Goal: Information Seeking & Learning: Compare options

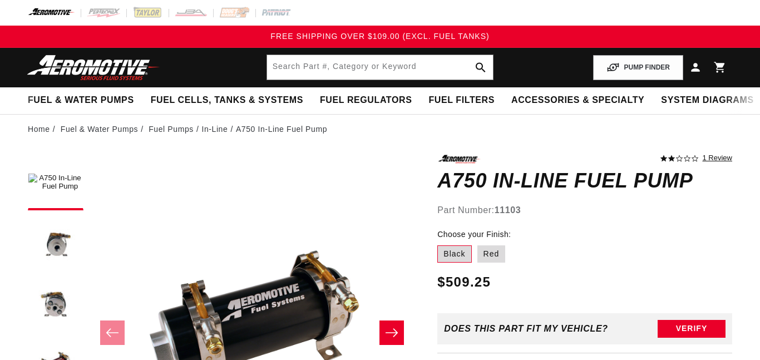
scroll to position [120, 0]
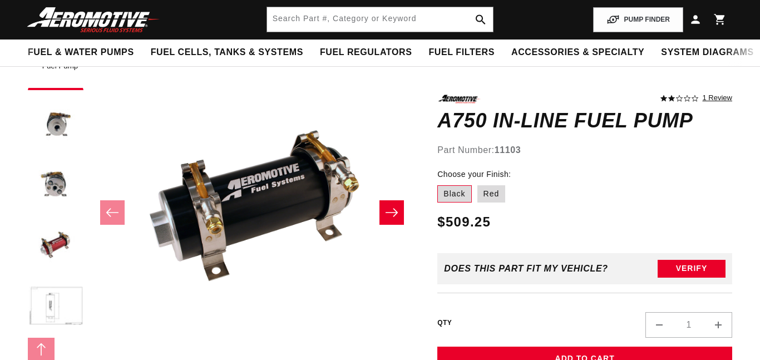
click at [386, 213] on icon "Slide right" at bounding box center [391, 212] width 13 height 11
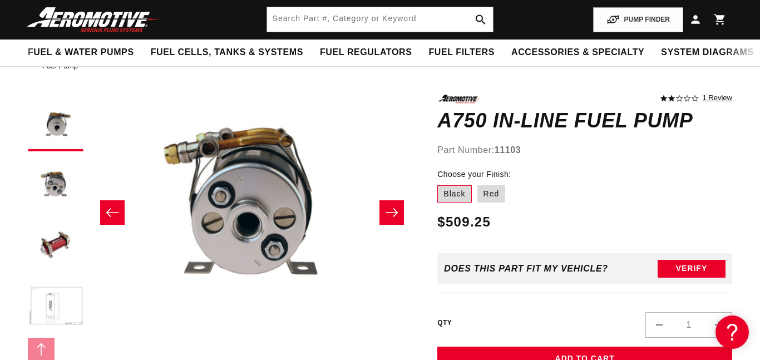
scroll to position [0, 0]
click at [386, 213] on icon "Slide right" at bounding box center [392, 213] width 12 height 8
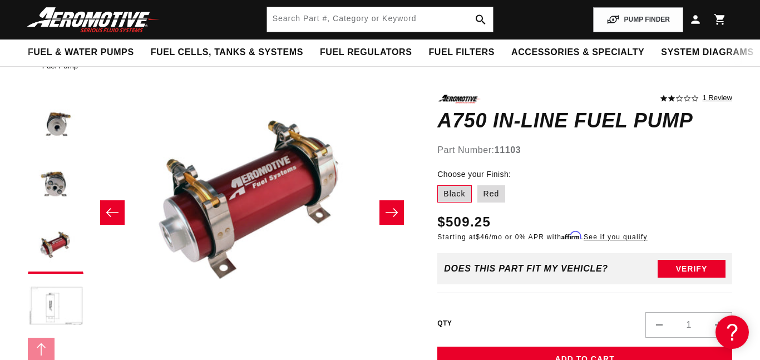
click at [386, 213] on icon "Slide right" at bounding box center [392, 213] width 12 height 8
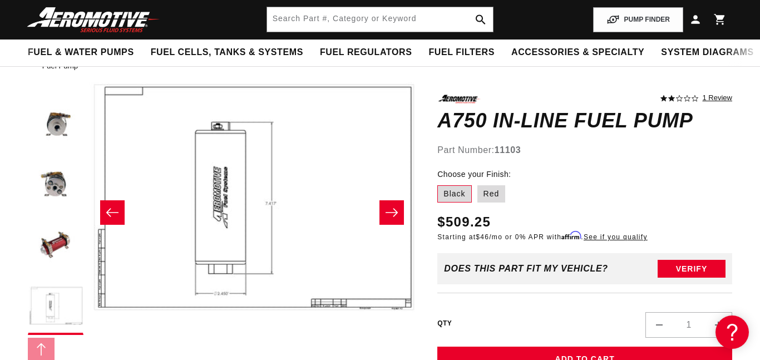
click at [386, 213] on icon "Slide right" at bounding box center [392, 213] width 12 height 8
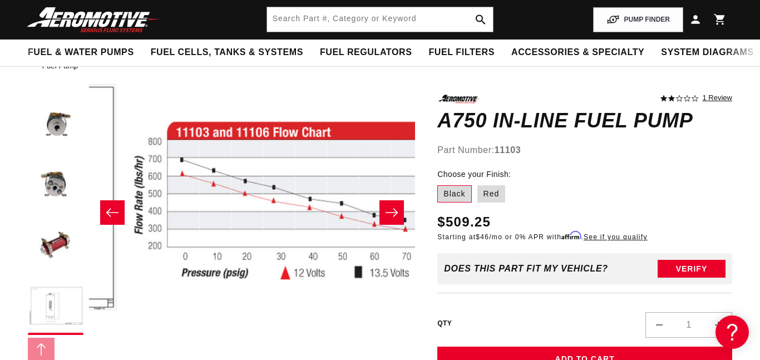
scroll to position [1, 1631]
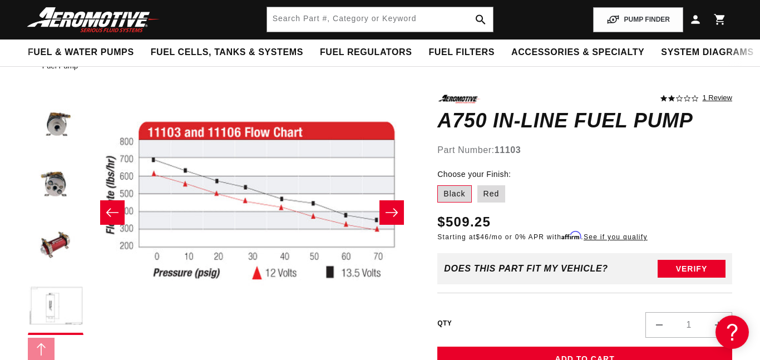
click at [386, 213] on icon "Slide right" at bounding box center [392, 213] width 12 height 8
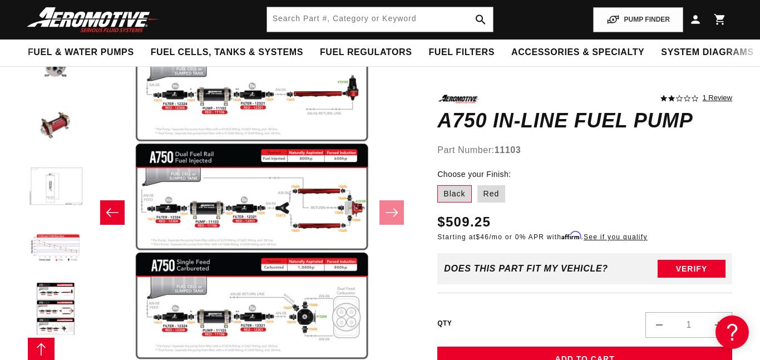
scroll to position [122, 0]
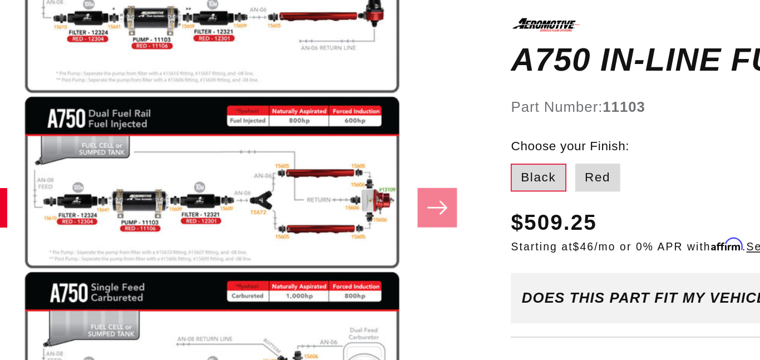
click at [89, 360] on button "Open media 7 in modal" at bounding box center [89, 361] width 0 height 0
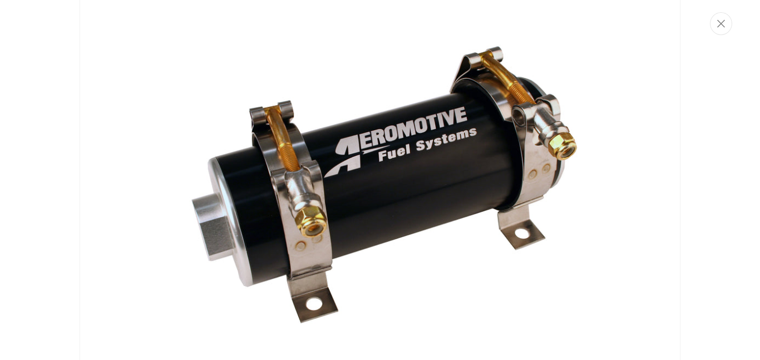
scroll to position [0, 0]
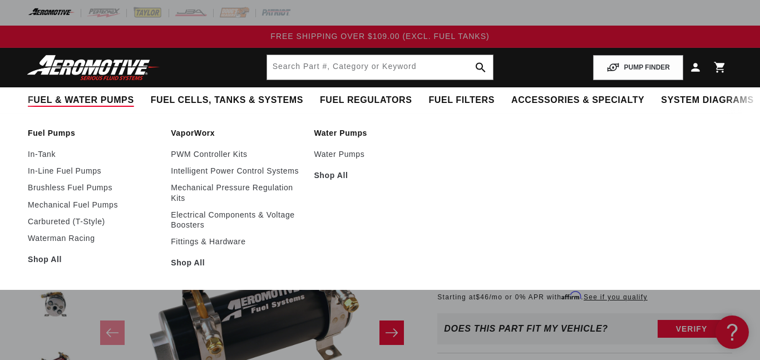
click at [101, 103] on span "Fuel & Water Pumps" at bounding box center [81, 101] width 106 height 12
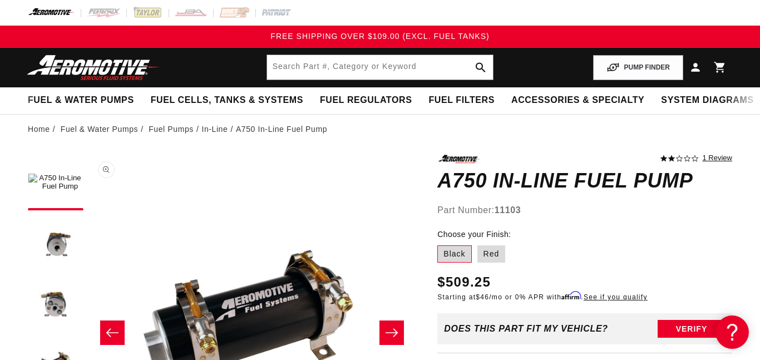
scroll to position [1, 0]
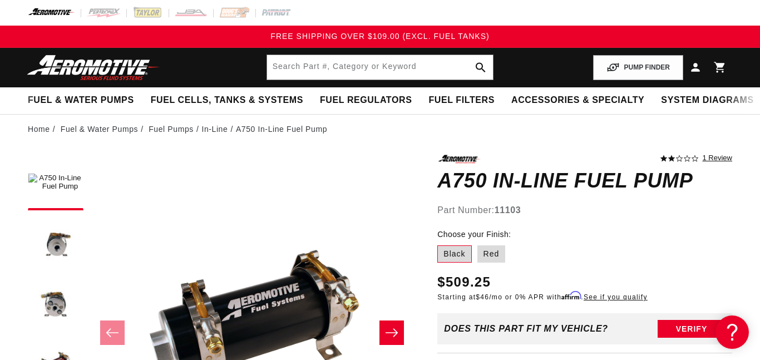
click at [397, 322] on button "Slide right" at bounding box center [392, 333] width 24 height 24
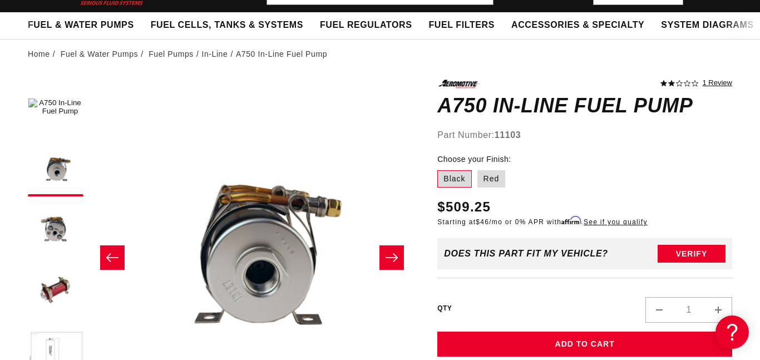
scroll to position [107, 0]
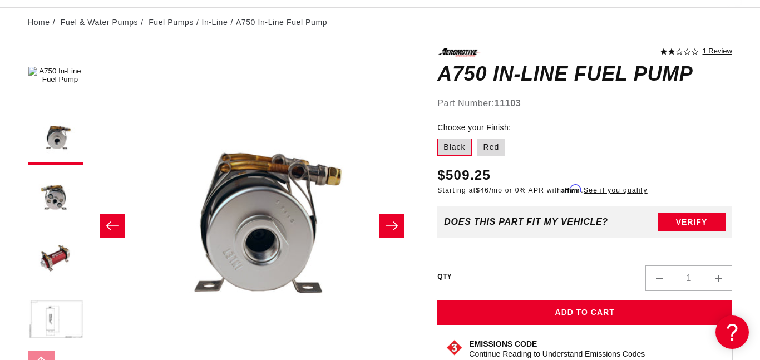
click at [387, 220] on button "Slide right" at bounding box center [392, 226] width 24 height 24
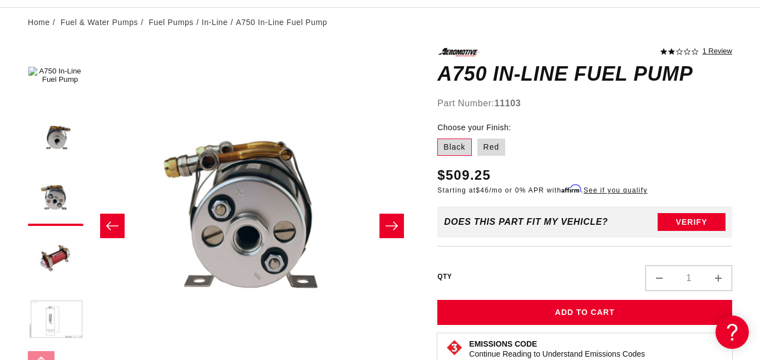
click at [387, 220] on button "Slide right" at bounding box center [392, 226] width 24 height 24
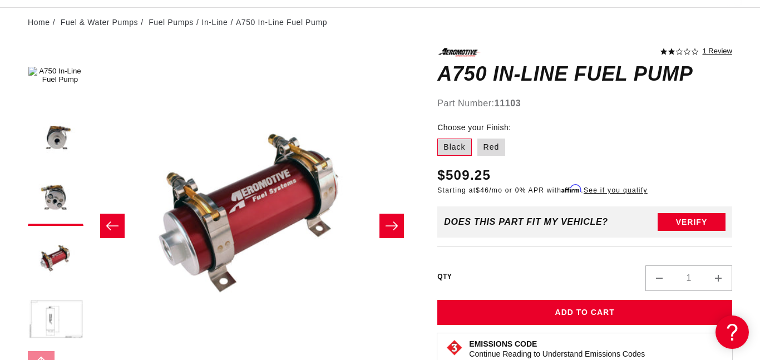
click at [387, 220] on button "Slide right" at bounding box center [392, 226] width 24 height 24
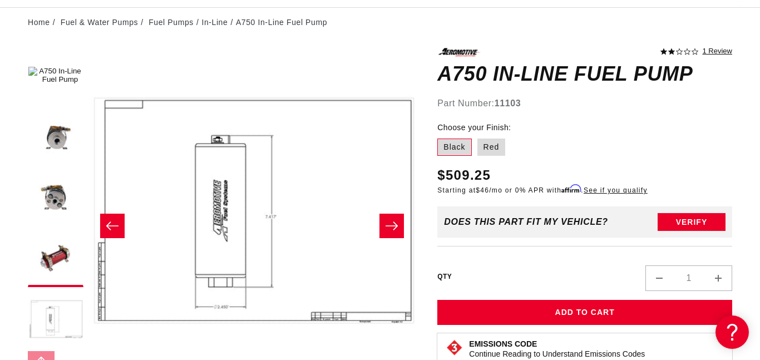
click at [387, 220] on button "Slide right" at bounding box center [392, 226] width 24 height 24
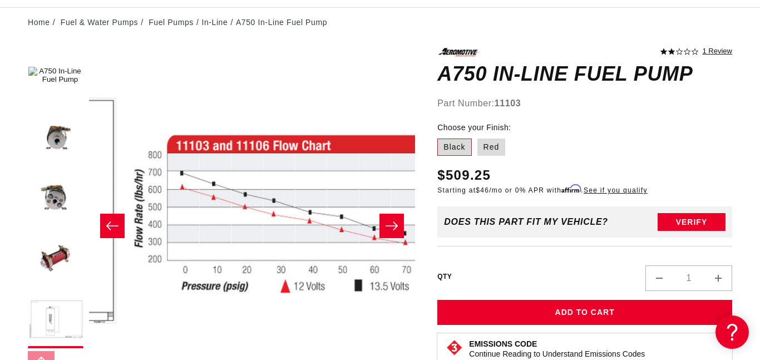
scroll to position [1, 1631]
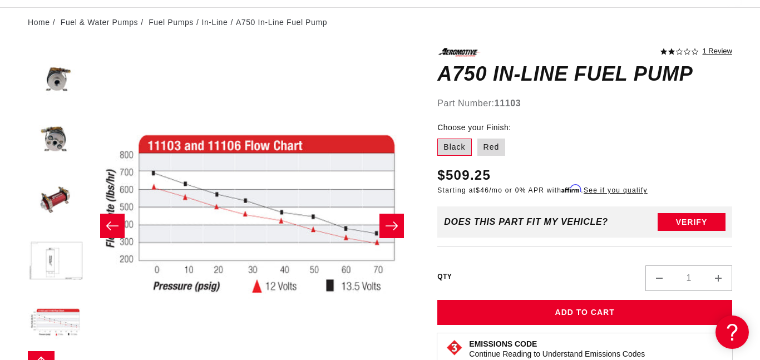
click at [387, 220] on button "Slide right" at bounding box center [392, 226] width 24 height 24
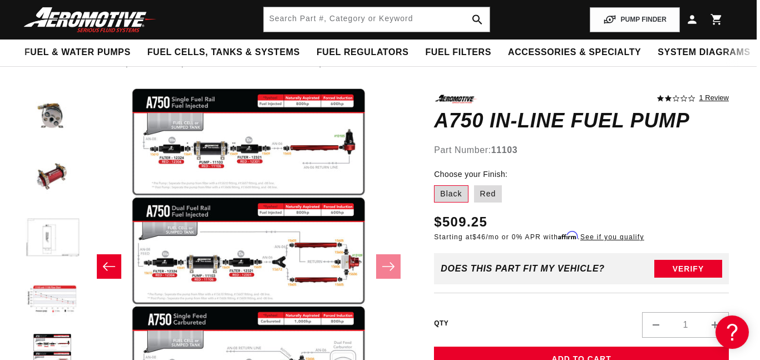
scroll to position [0, 3]
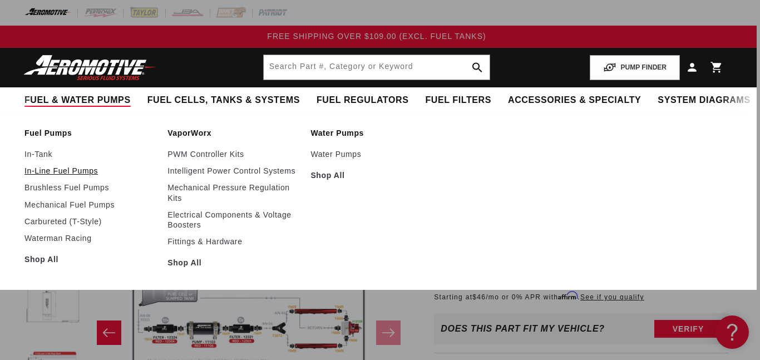
click at [90, 168] on link "In-Line Fuel Pumps" at bounding box center [90, 171] width 132 height 10
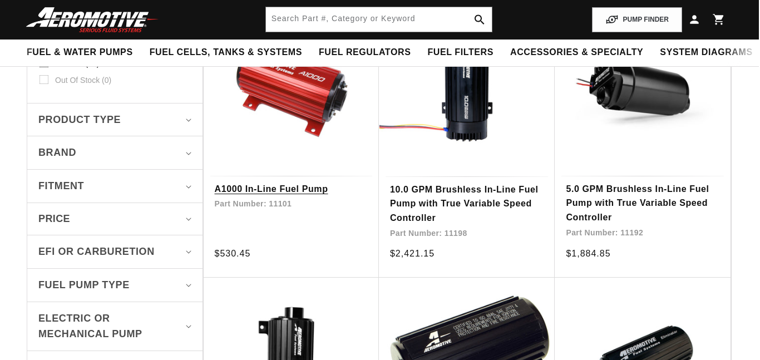
scroll to position [305, 1]
click at [327, 193] on link "A1000 In-Line Fuel Pump" at bounding box center [291, 190] width 153 height 14
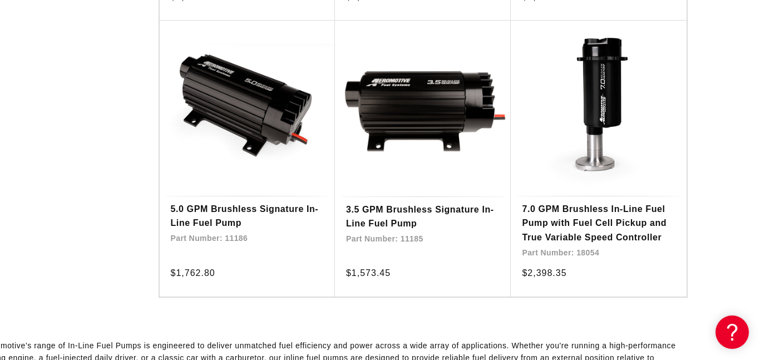
scroll to position [2220, 45]
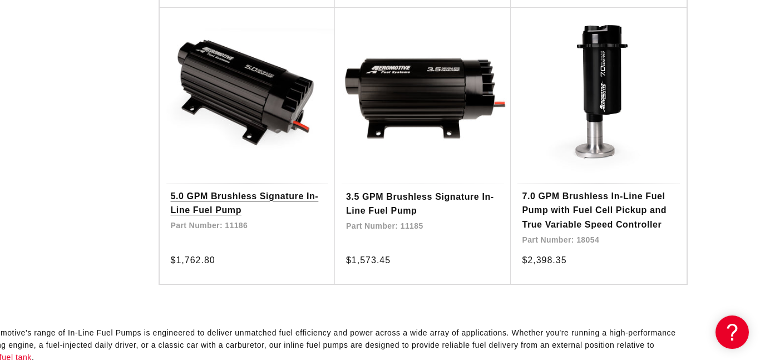
click at [303, 204] on link "5.0 GPM Brushless Signature In-Line Fuel Pump" at bounding box center [247, 203] width 153 height 28
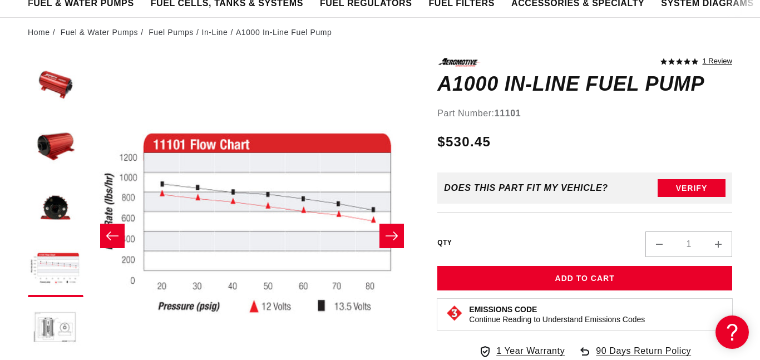
click at [399, 232] on icon "Slide right" at bounding box center [391, 235] width 13 height 11
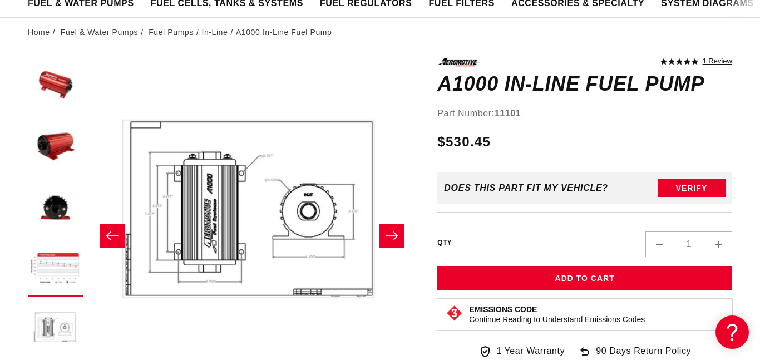
scroll to position [1, 1305]
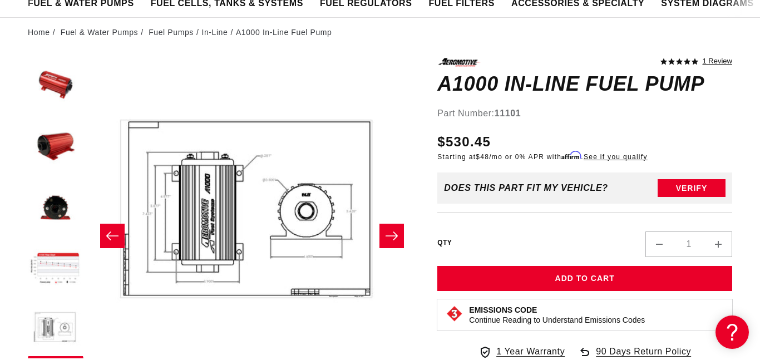
click at [397, 232] on icon "Slide right" at bounding box center [391, 235] width 13 height 11
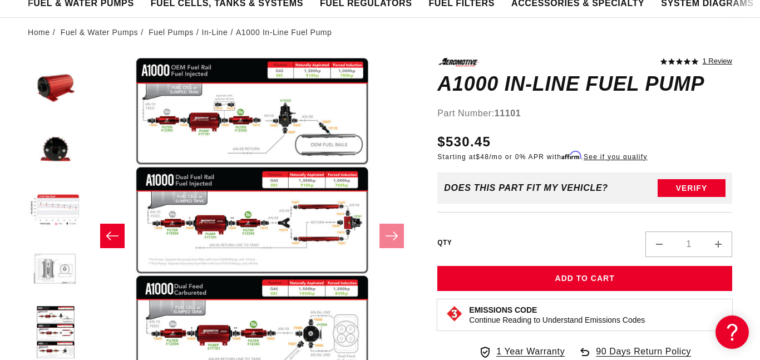
scroll to position [61, 0]
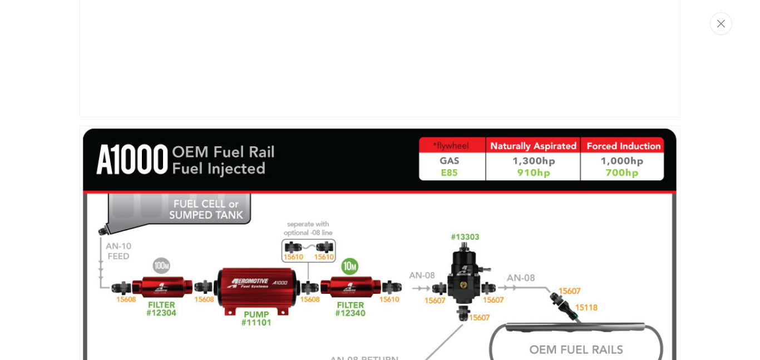
scroll to position [2116, 0]
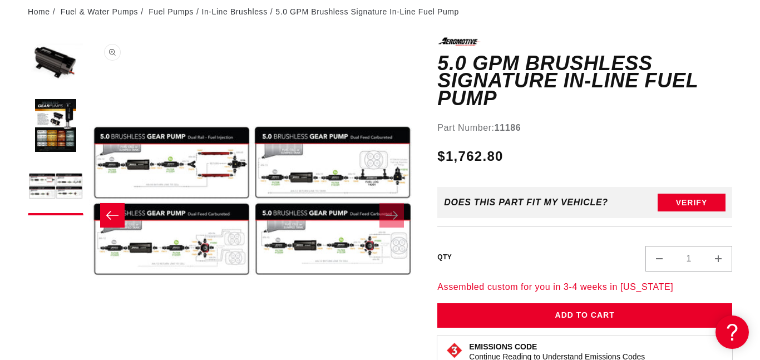
click at [89, 360] on button "Open media 3 in modal" at bounding box center [89, 363] width 0 height 0
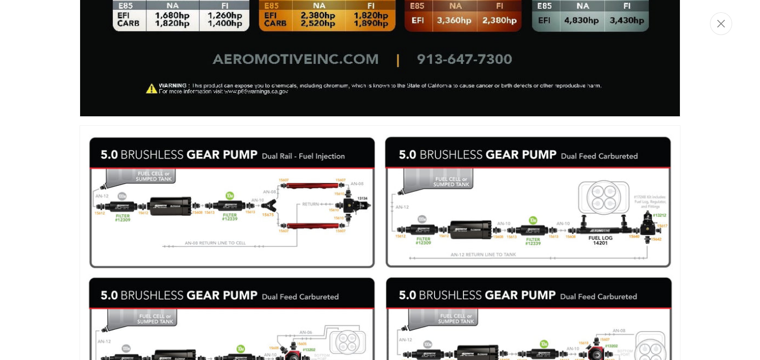
scroll to position [1186, 0]
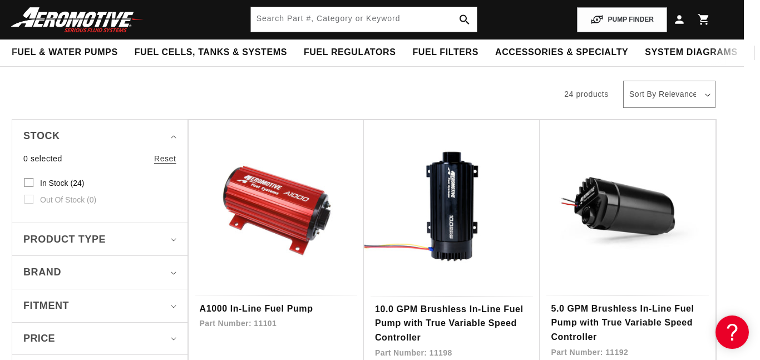
scroll to position [185, 16]
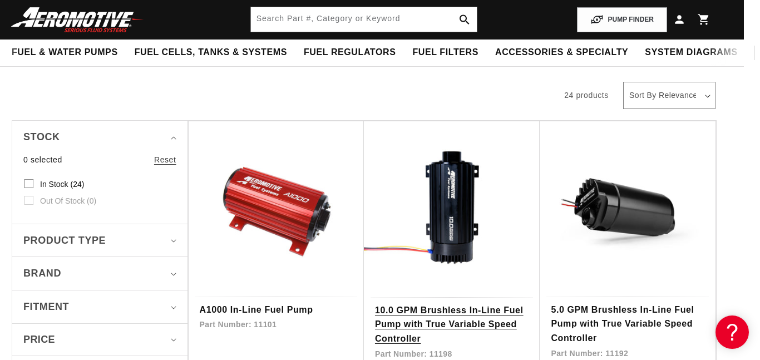
click at [485, 306] on link "10.0 GPM Brushless In-Line Fuel Pump with True Variable Speed Controller" at bounding box center [452, 324] width 154 height 43
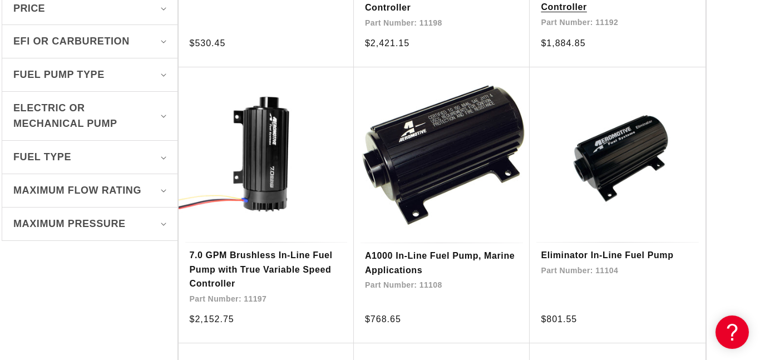
scroll to position [517, 26]
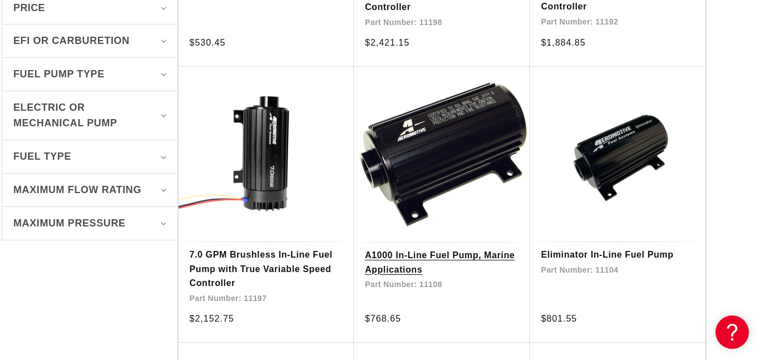
click at [470, 248] on link "A1000 In-Line Fuel Pump, Marine Applications" at bounding box center [442, 262] width 154 height 28
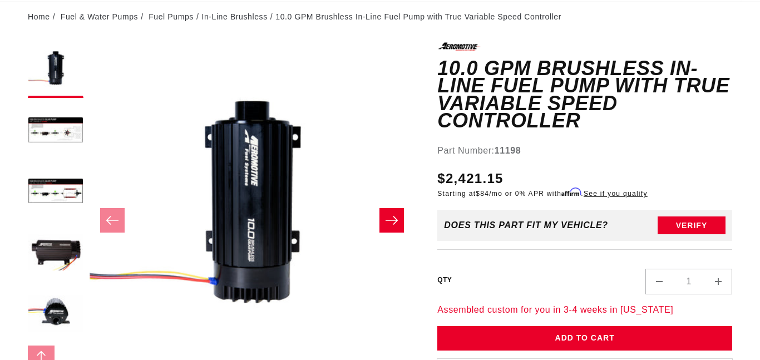
click at [387, 224] on icon "Slide right" at bounding box center [391, 220] width 13 height 11
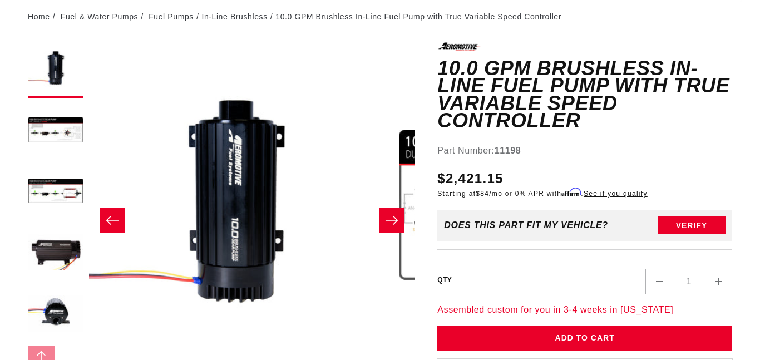
scroll to position [1, 326]
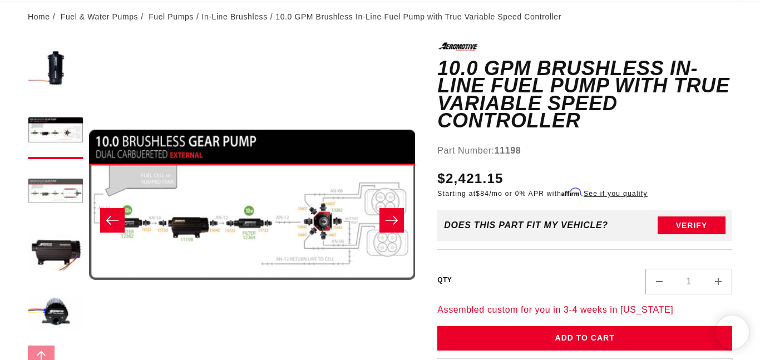
click at [57, 191] on button "Load image 3 in gallery view" at bounding box center [56, 193] width 56 height 56
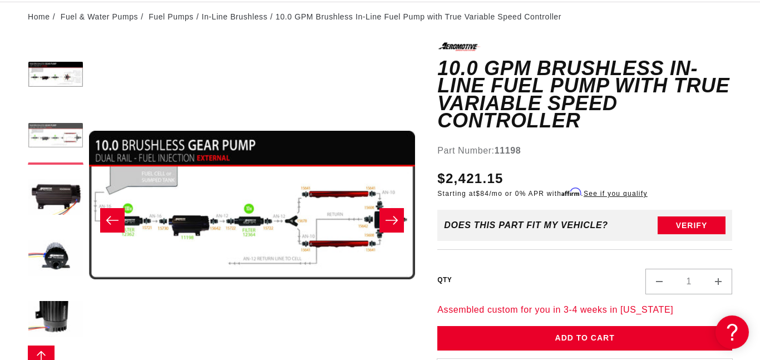
scroll to position [61, 0]
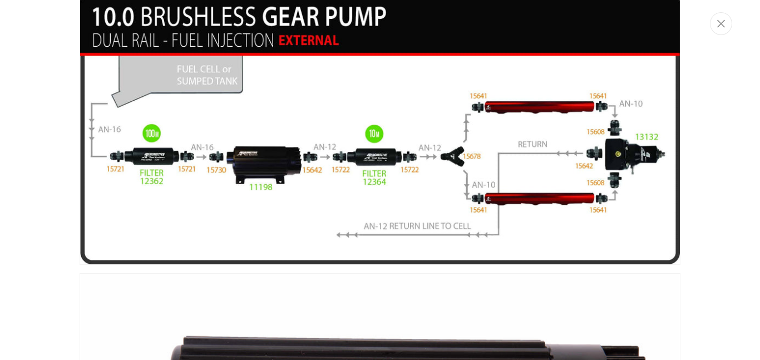
scroll to position [715, 0]
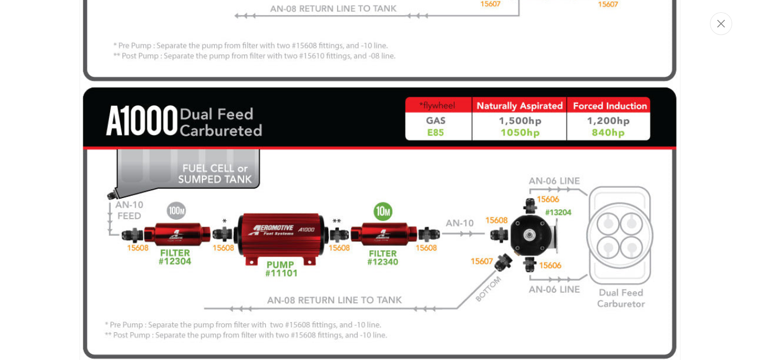
scroll to position [1864, 0]
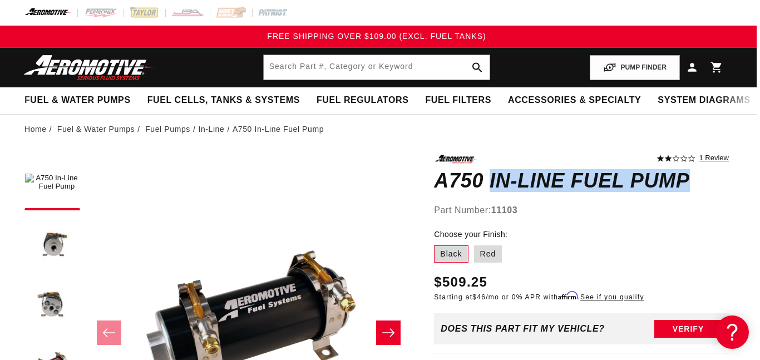
drag, startPoint x: 490, startPoint y: 178, endPoint x: 690, endPoint y: 183, distance: 199.3
click at [690, 183] on h1 "A750 In-Line Fuel Pump" at bounding box center [581, 181] width 295 height 18
copy h1 "In-Line Fuel Pump"
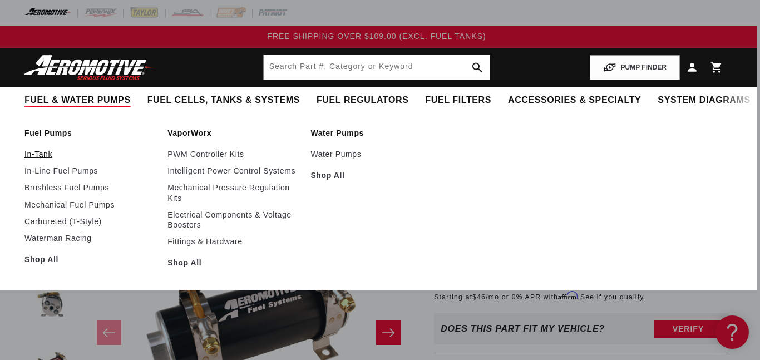
click at [57, 153] on link "In-Tank" at bounding box center [90, 154] width 132 height 10
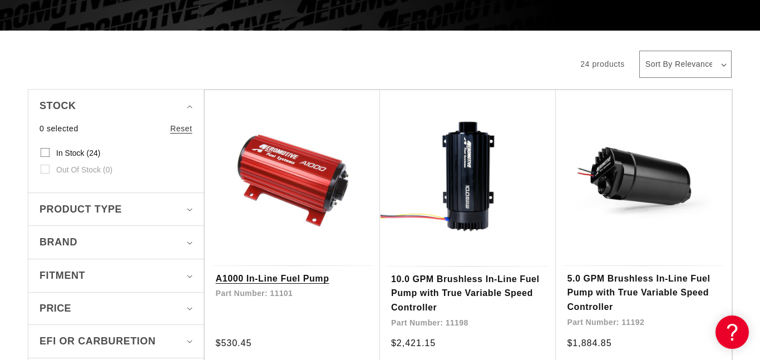
click at [321, 272] on link "A1000 In-Line Fuel Pump" at bounding box center [292, 279] width 153 height 14
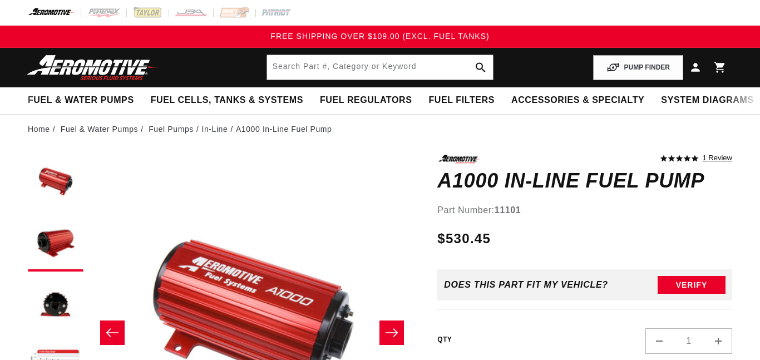
click at [396, 321] on button "Slide right" at bounding box center [392, 333] width 24 height 24
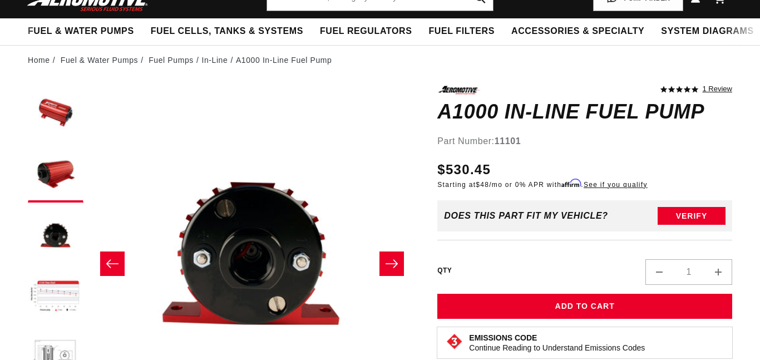
scroll to position [69, 0]
click at [396, 253] on button "Slide right" at bounding box center [392, 264] width 24 height 24
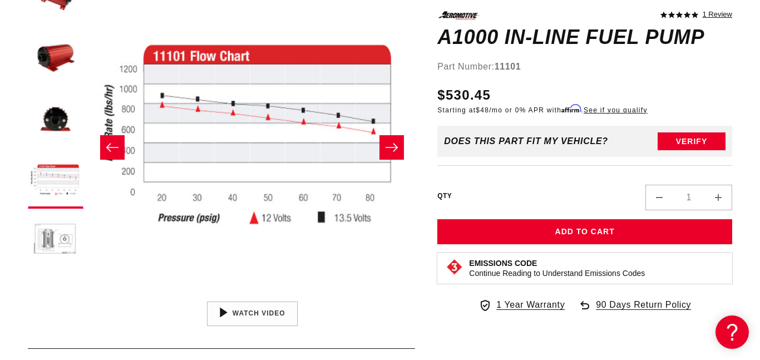
scroll to position [195, 0]
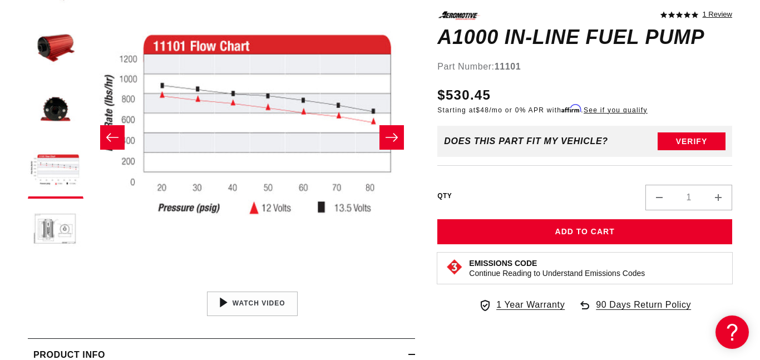
click at [390, 147] on button "Slide right" at bounding box center [392, 137] width 24 height 24
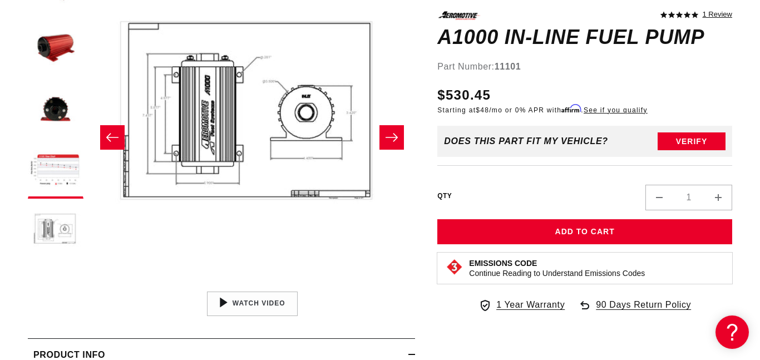
click at [390, 147] on button "Slide right" at bounding box center [392, 137] width 24 height 24
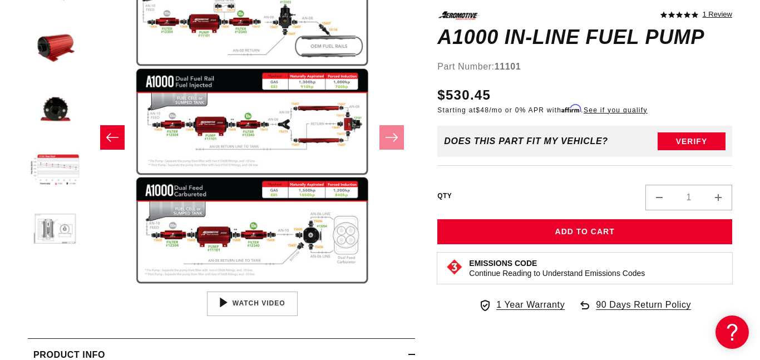
scroll to position [61, 0]
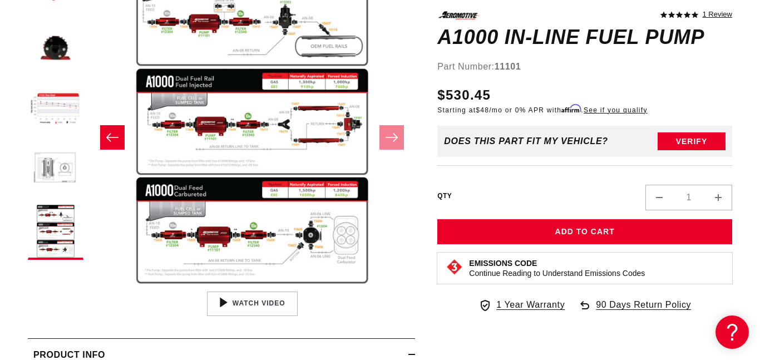
click at [89, 286] on button "Open media 6 in modal" at bounding box center [89, 286] width 0 height 0
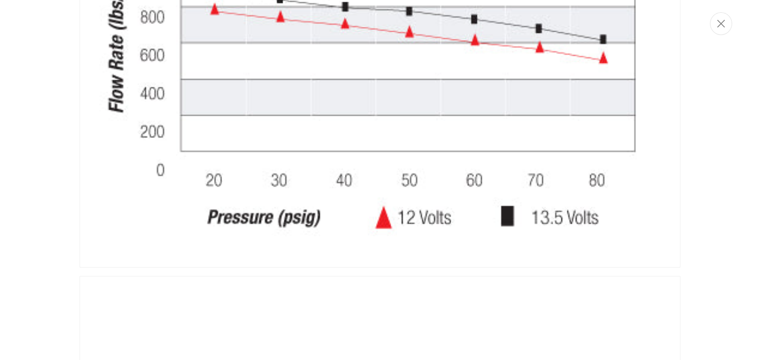
scroll to position [1364, 0]
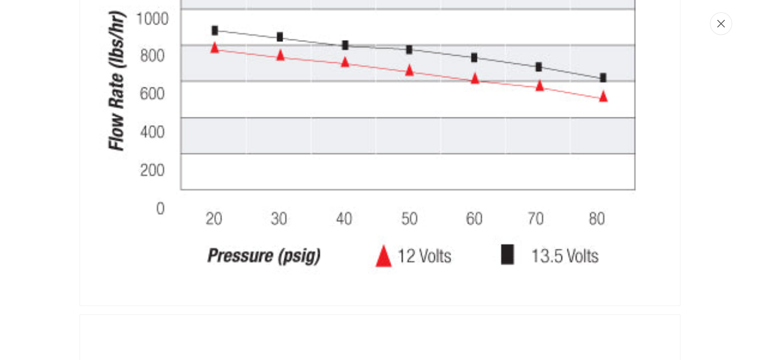
click at [716, 26] on button "Close" at bounding box center [721, 23] width 22 height 23
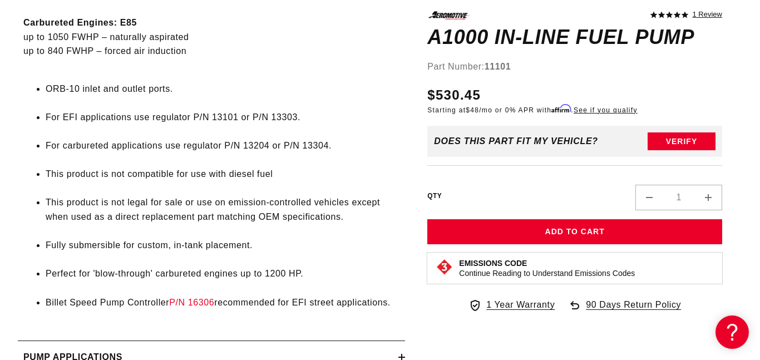
scroll to position [795, 10]
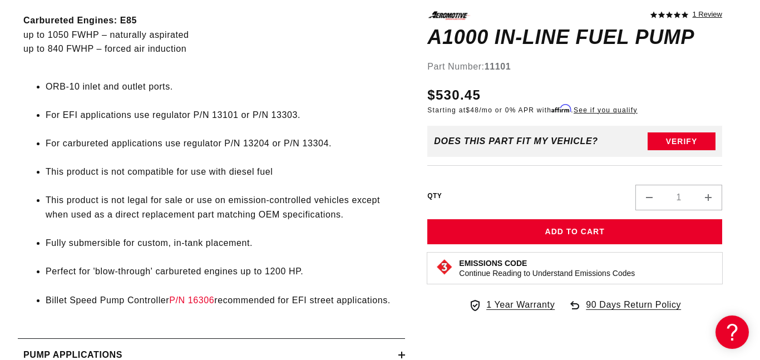
click at [227, 220] on li "This product is not legal for sale or use on emission-controlled vehicles excep…" at bounding box center [223, 207] width 354 height 28
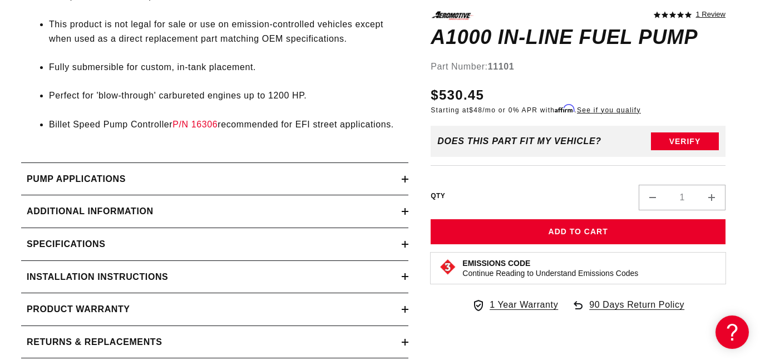
scroll to position [974, 7]
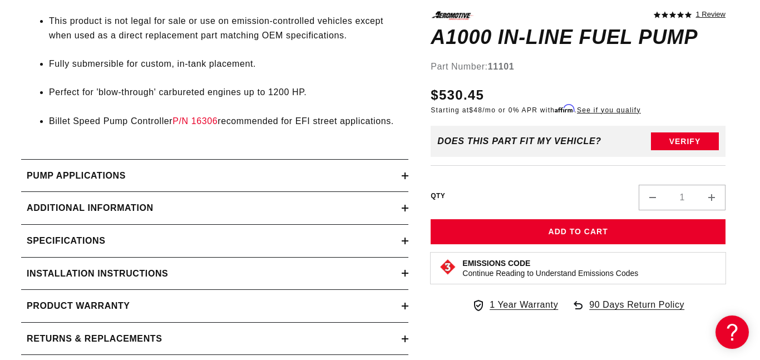
click at [405, 238] on icon at bounding box center [405, 241] width 7 height 7
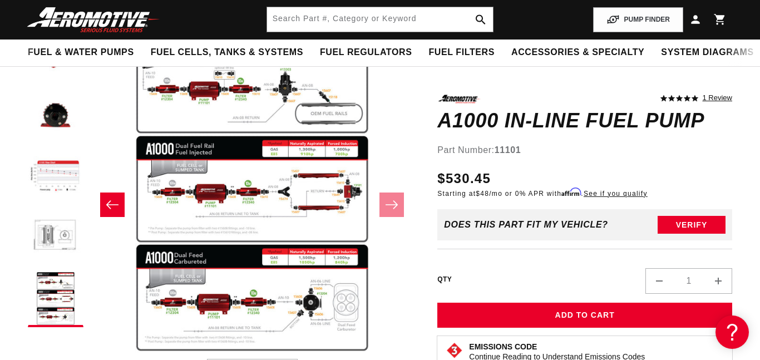
scroll to position [123, 0]
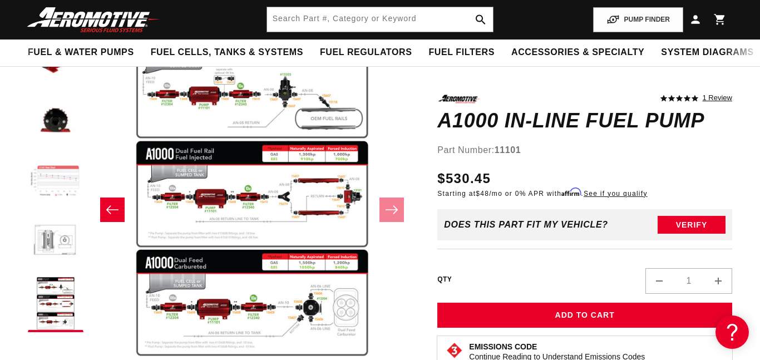
click at [59, 187] on button "Load image 4 in gallery view" at bounding box center [56, 182] width 56 height 56
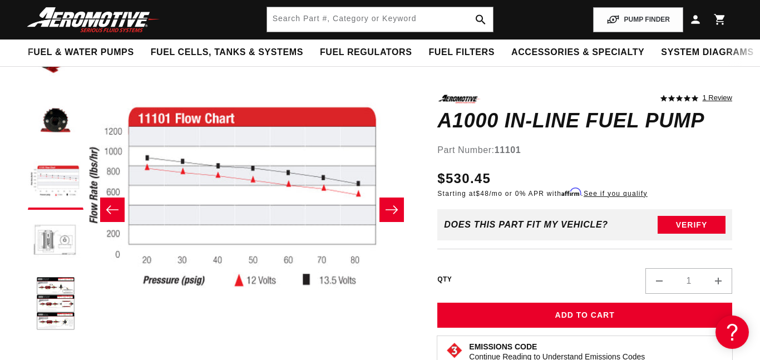
scroll to position [1, 979]
